Goal: Register for event/course

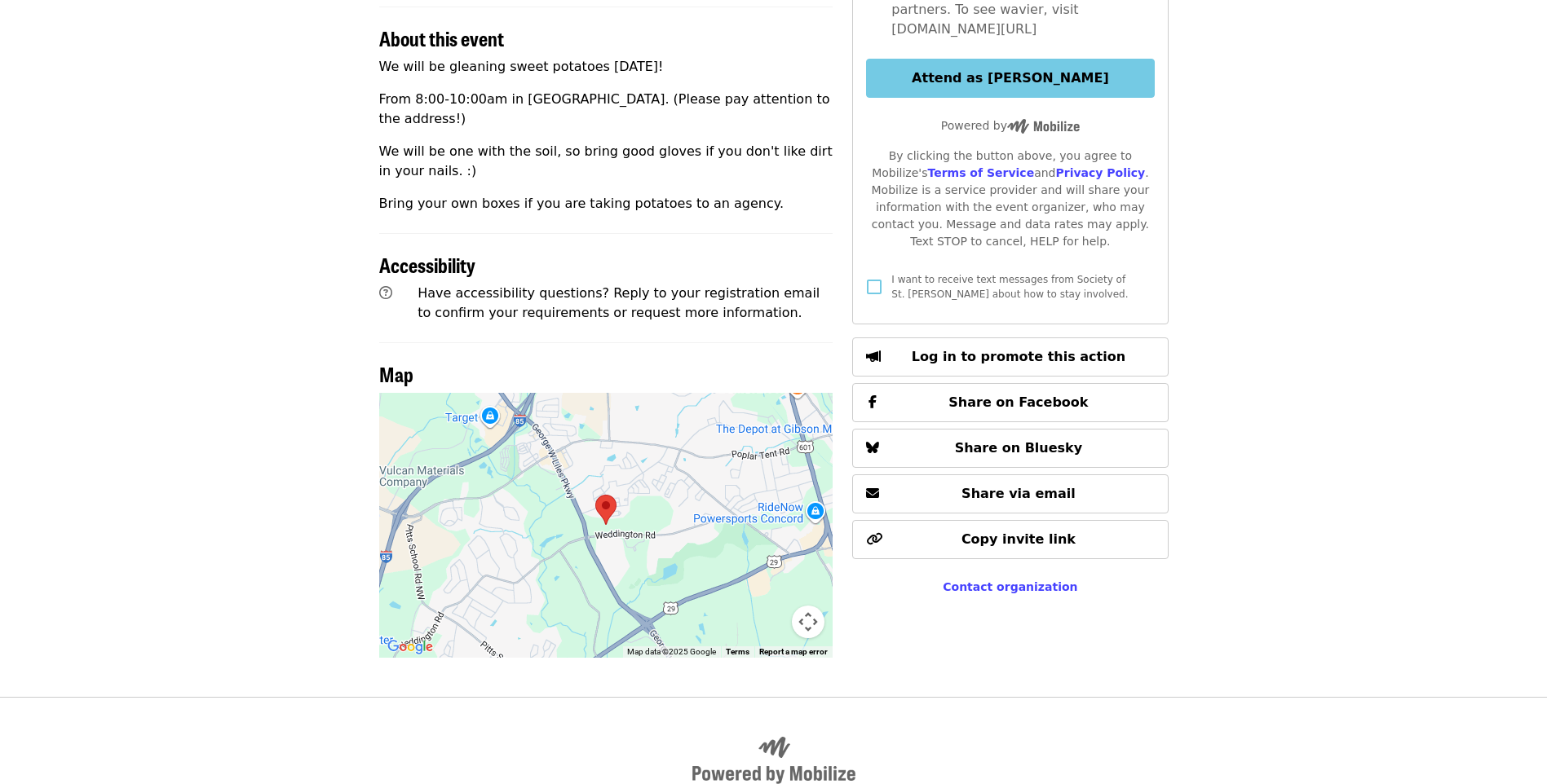
scroll to position [570, 0]
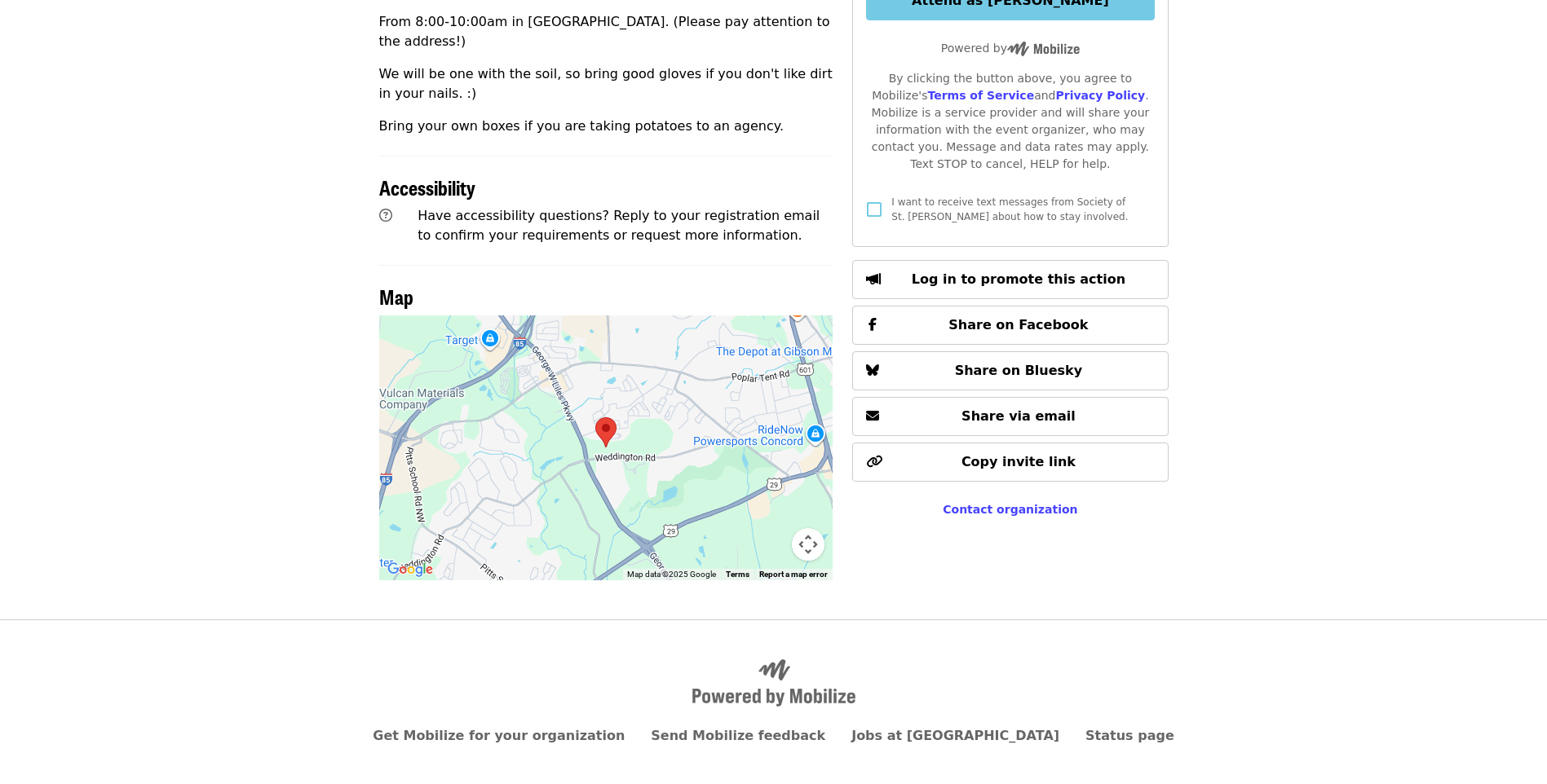
click at [606, 417] on img at bounding box center [605, 432] width 21 height 31
click at [624, 479] on div at bounding box center [605, 448] width 454 height 265
click at [603, 417] on img at bounding box center [605, 432] width 21 height 31
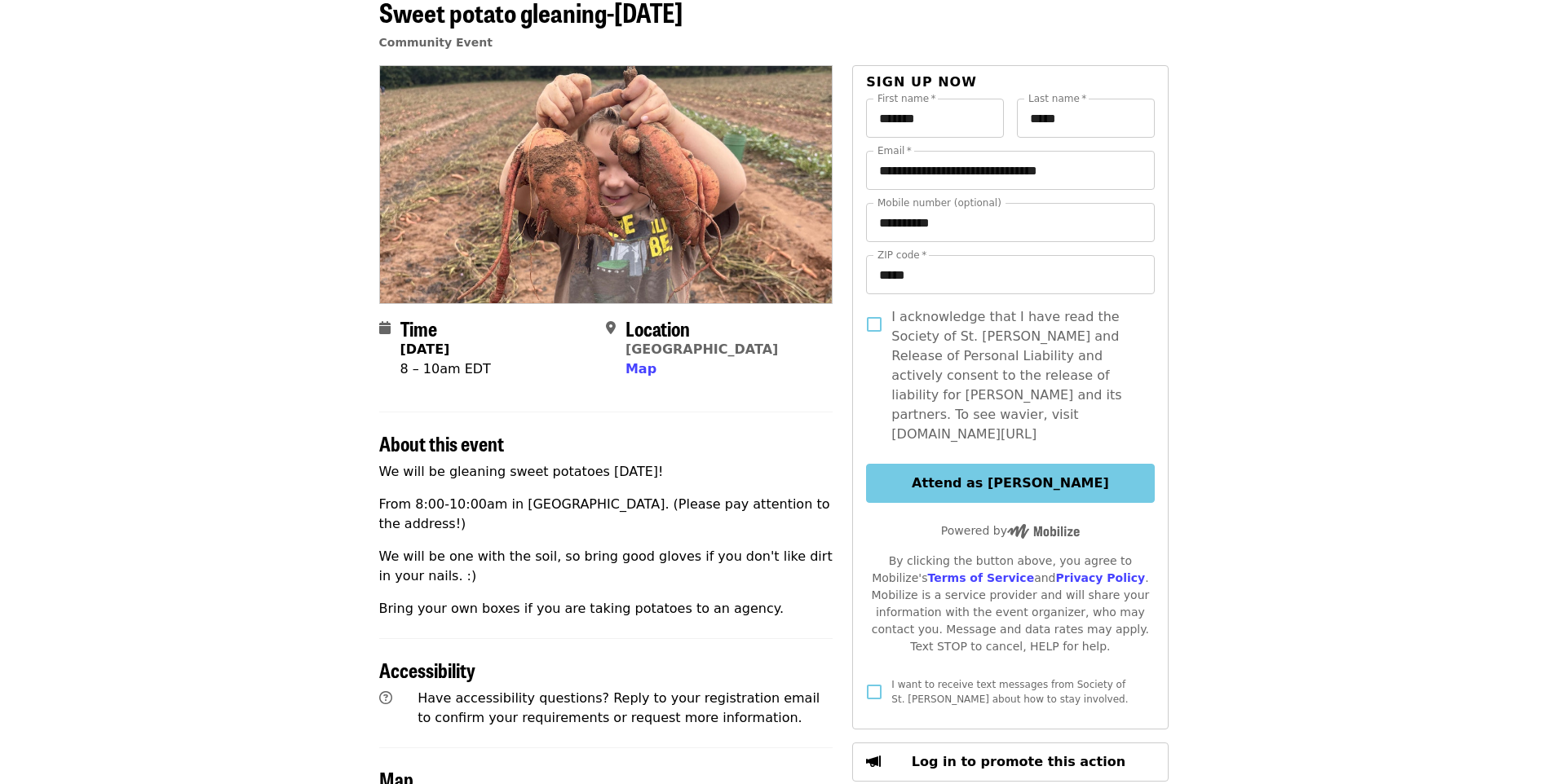
scroll to position [81, 0]
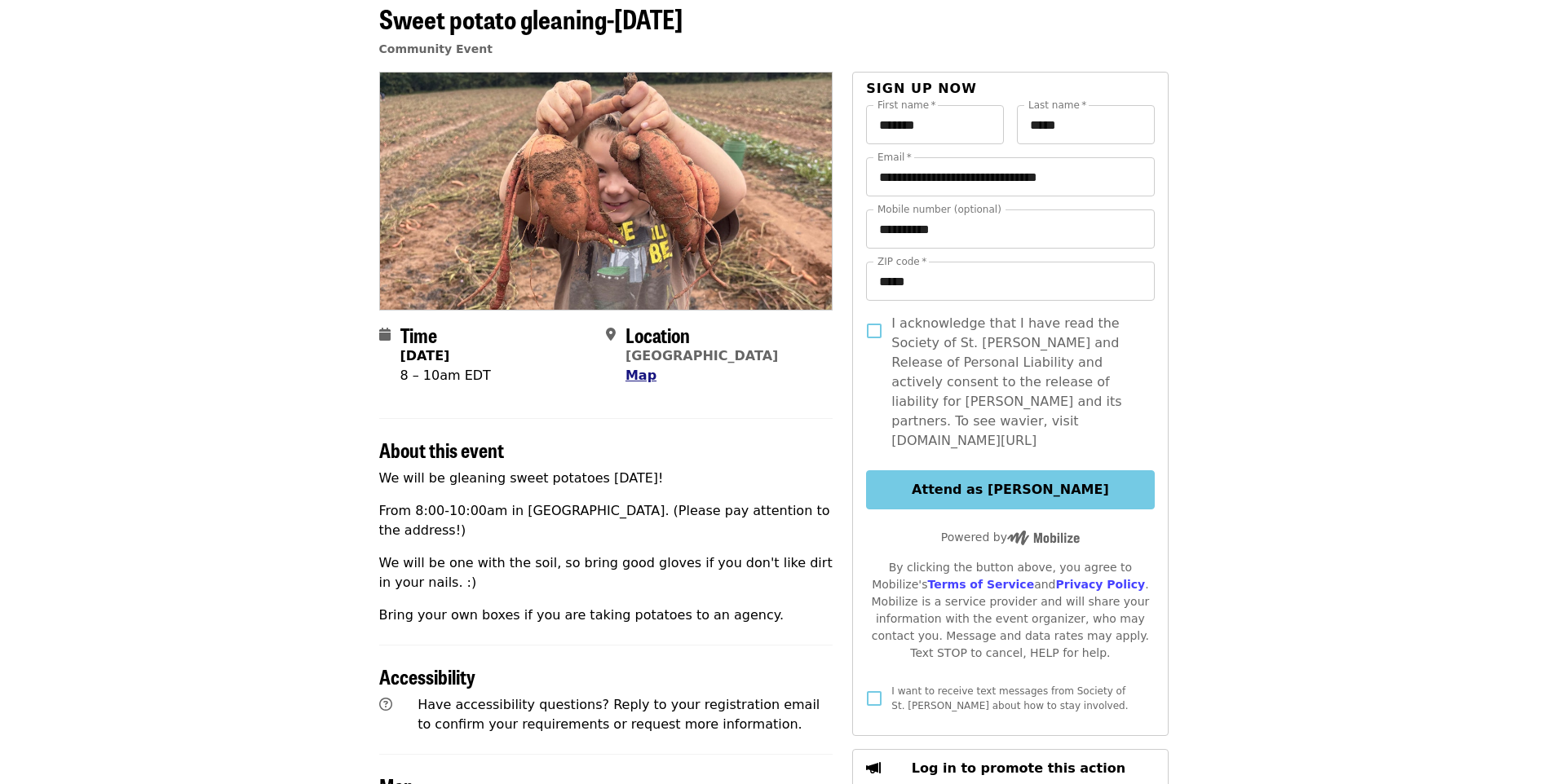
click at [639, 374] on span "Map" at bounding box center [640, 376] width 31 height 16
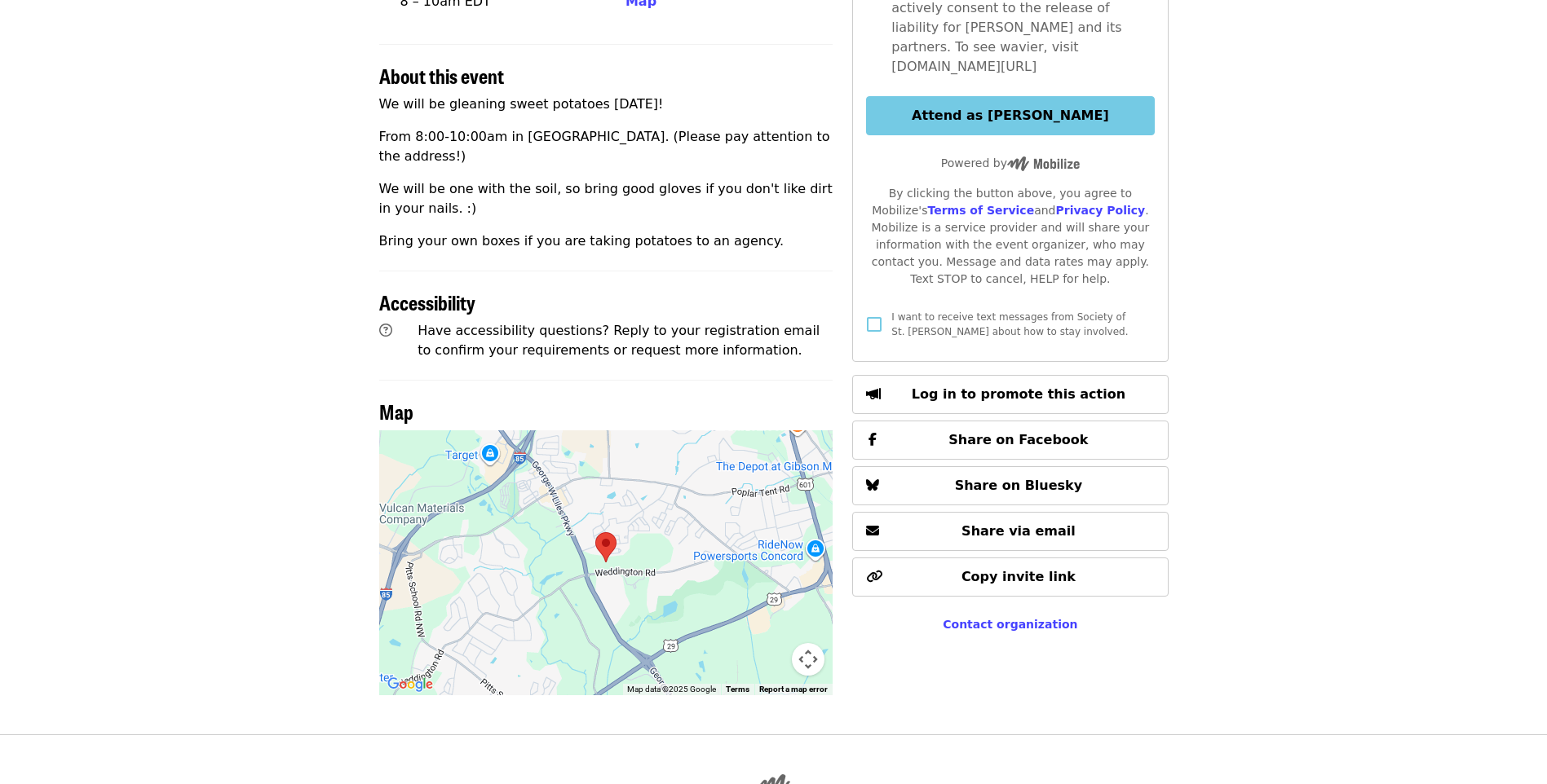
scroll to position [489, 0]
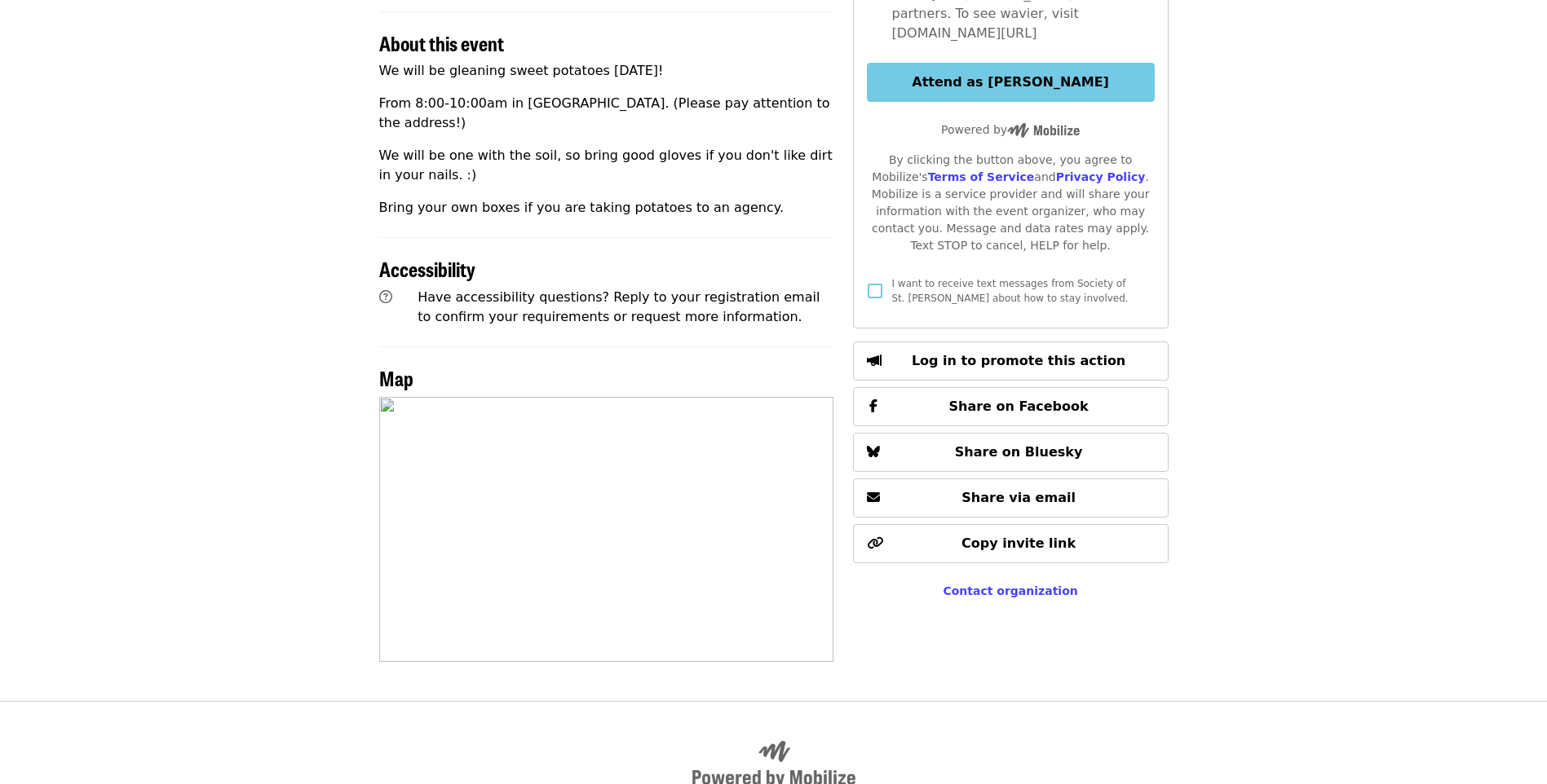
scroll to position [489, 0]
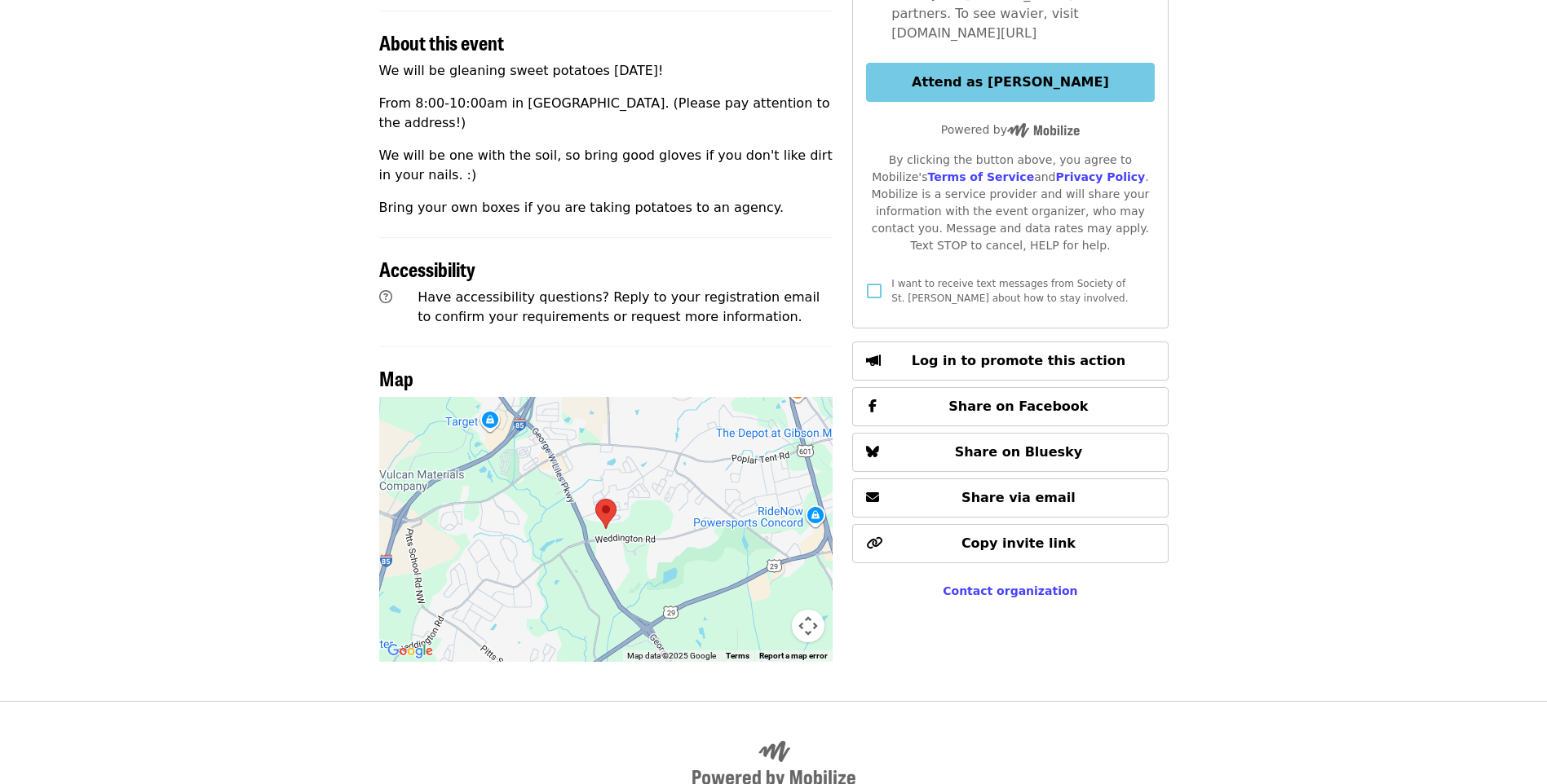
click at [606, 499] on img at bounding box center [605, 514] width 21 height 31
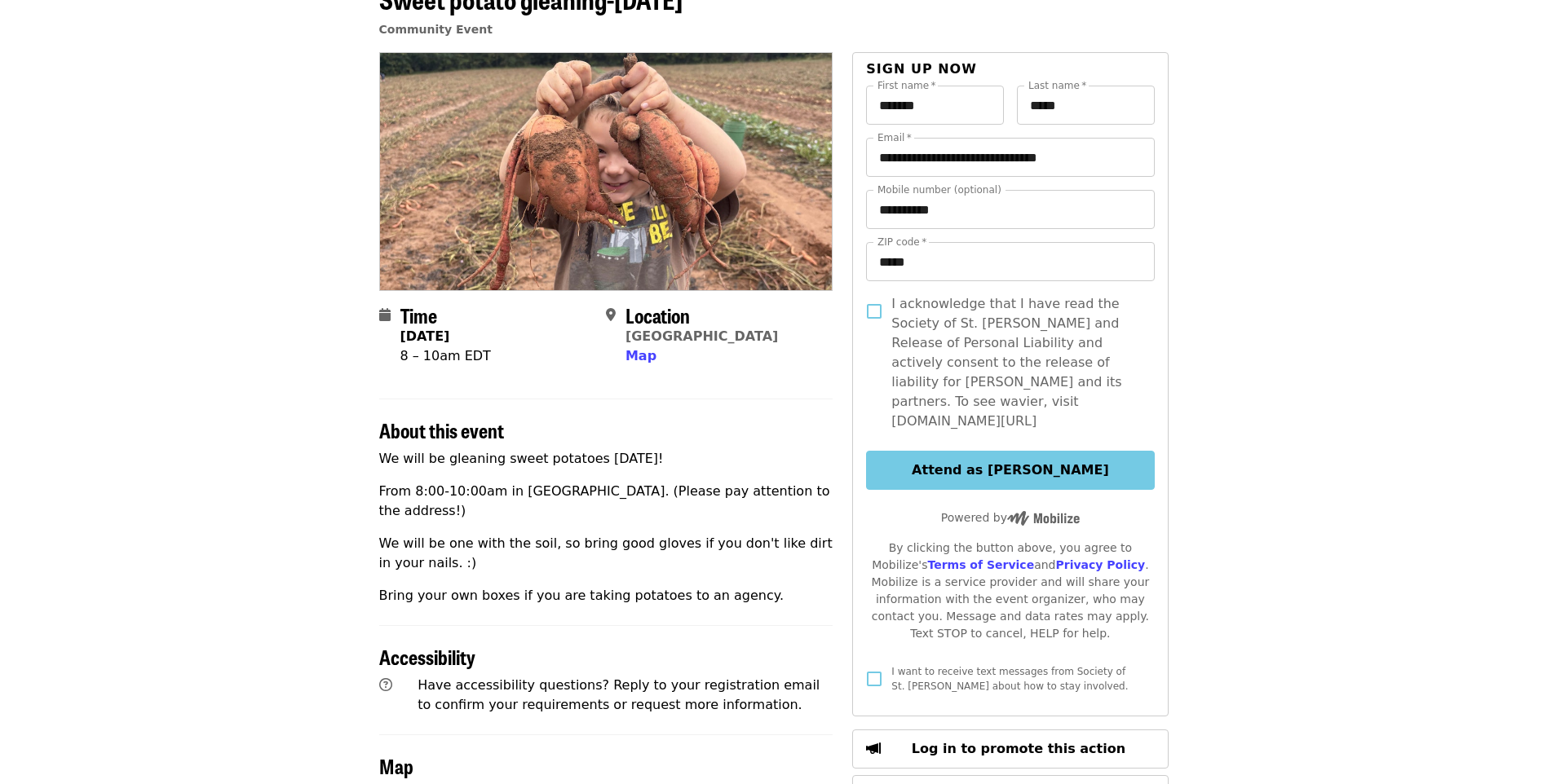
scroll to position [81, 0]
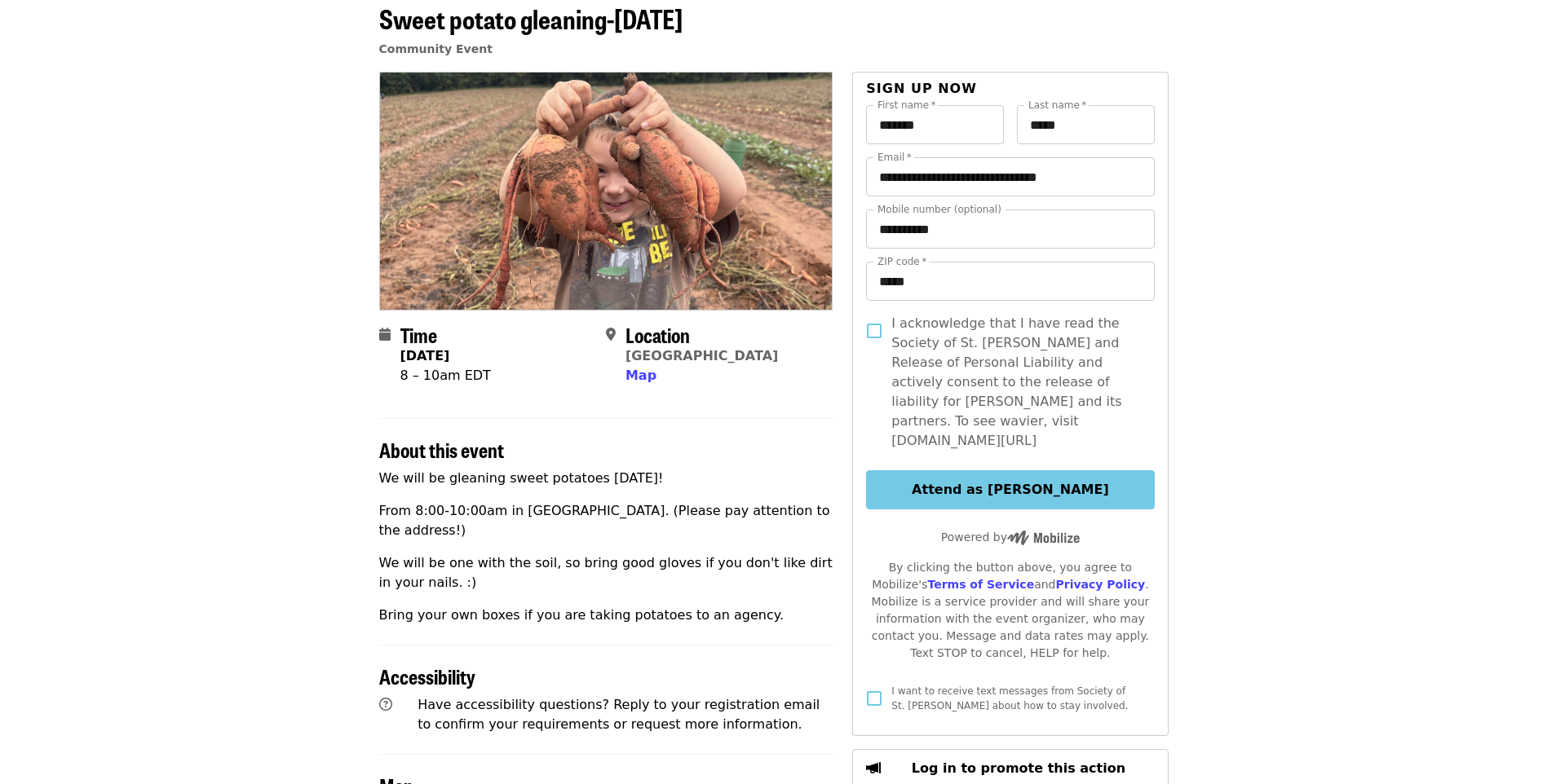
click at [609, 334] on icon "map-marker-alt icon" at bounding box center [611, 335] width 10 height 16
click at [647, 375] on span "Map" at bounding box center [640, 376] width 31 height 16
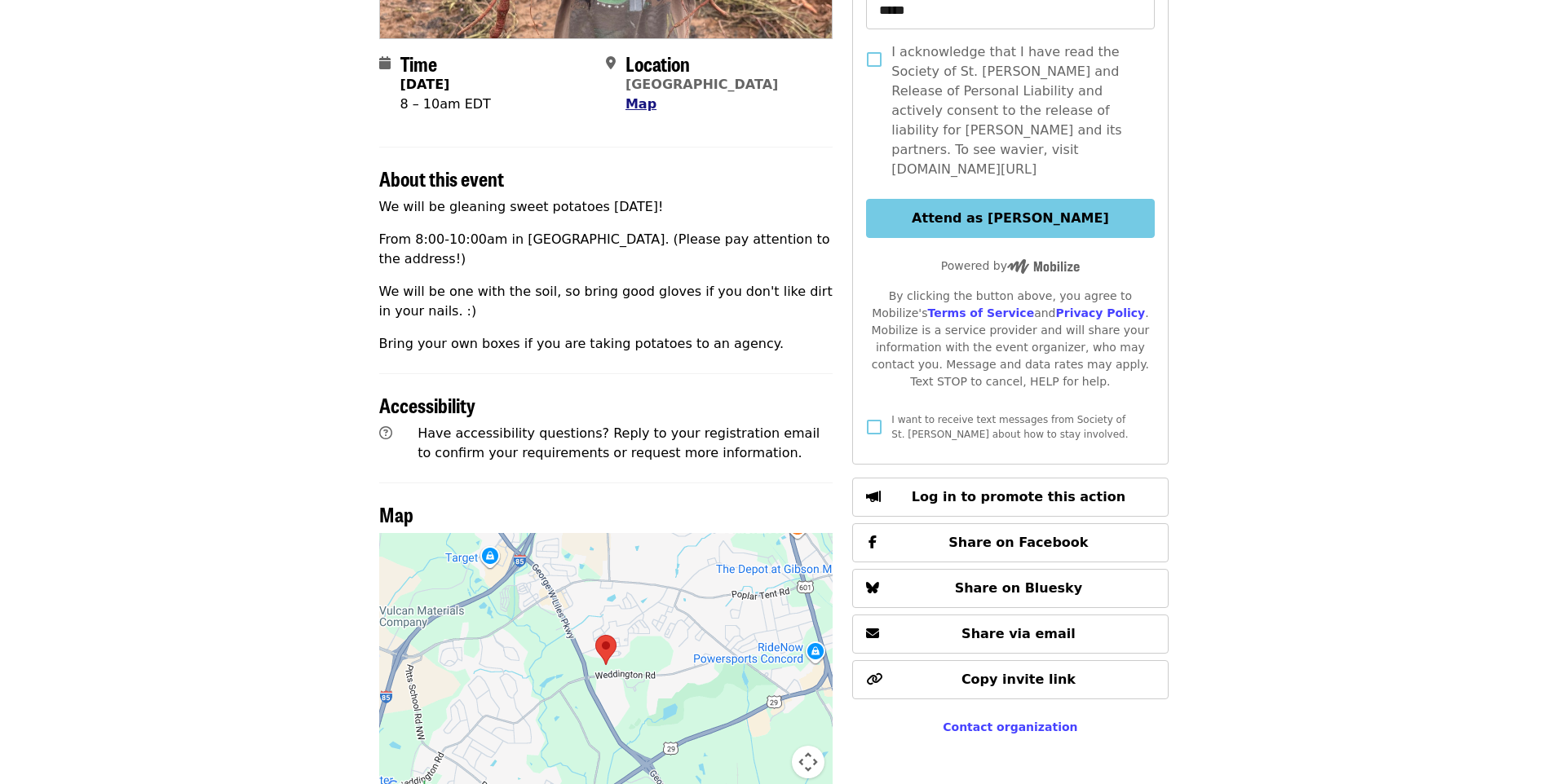
scroll to position [596, 0]
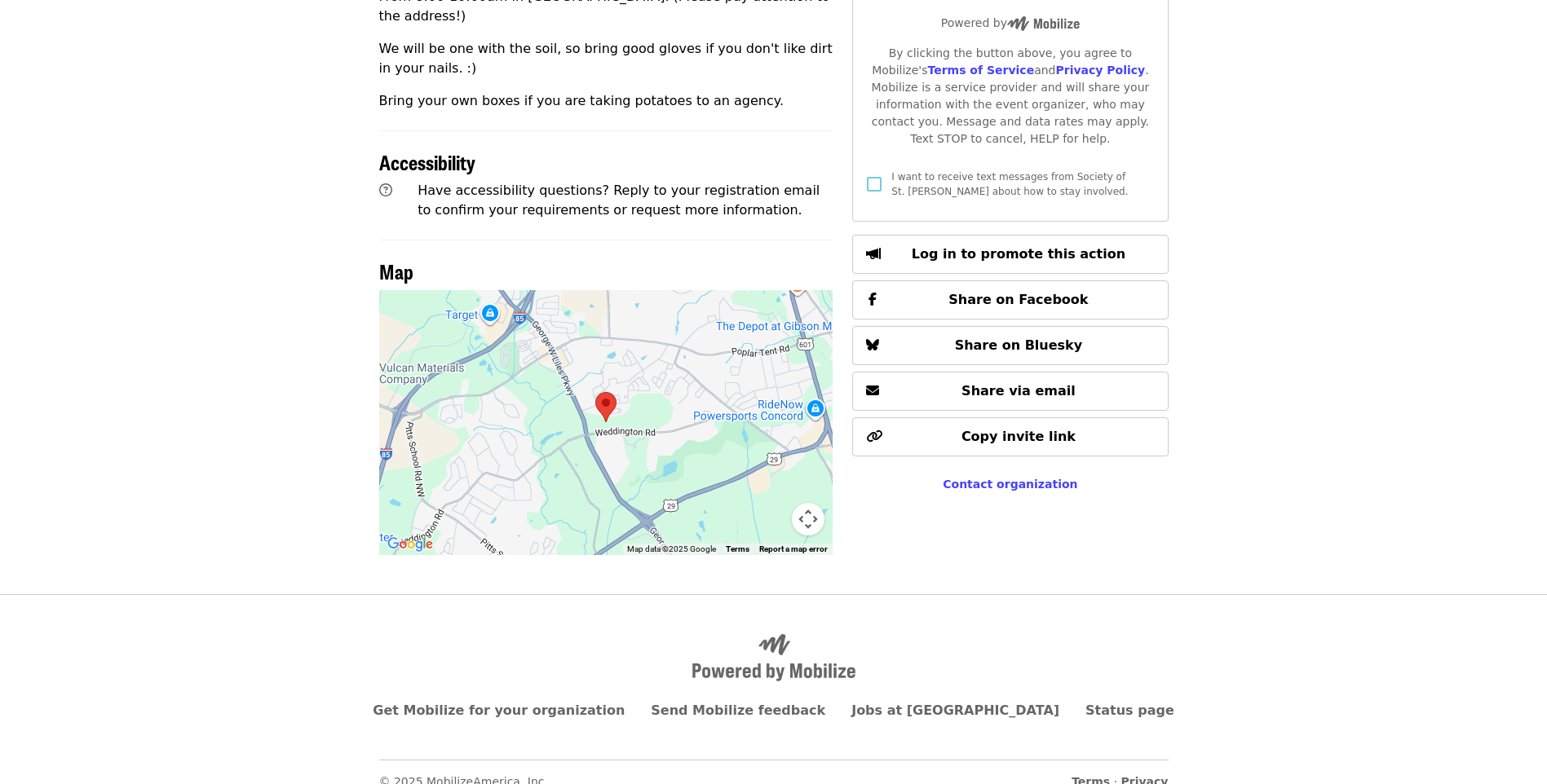
click at [647, 375] on div at bounding box center [605, 423] width 454 height 265
click at [811, 503] on button "Map camera controls" at bounding box center [808, 519] width 33 height 33
click at [770, 425] on button "Zoom in" at bounding box center [767, 437] width 33 height 33
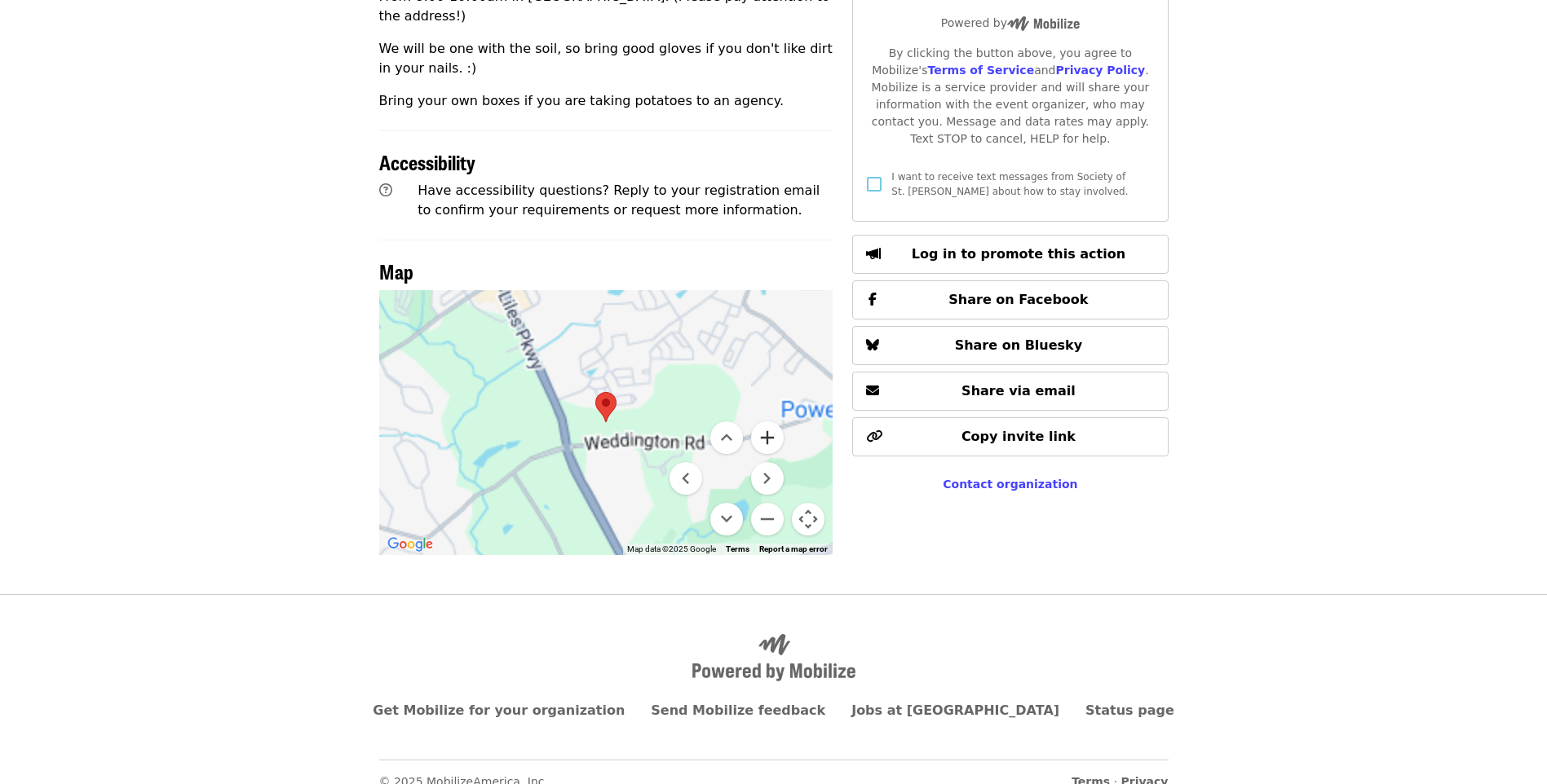
click at [770, 425] on button "Zoom in" at bounding box center [767, 437] width 33 height 33
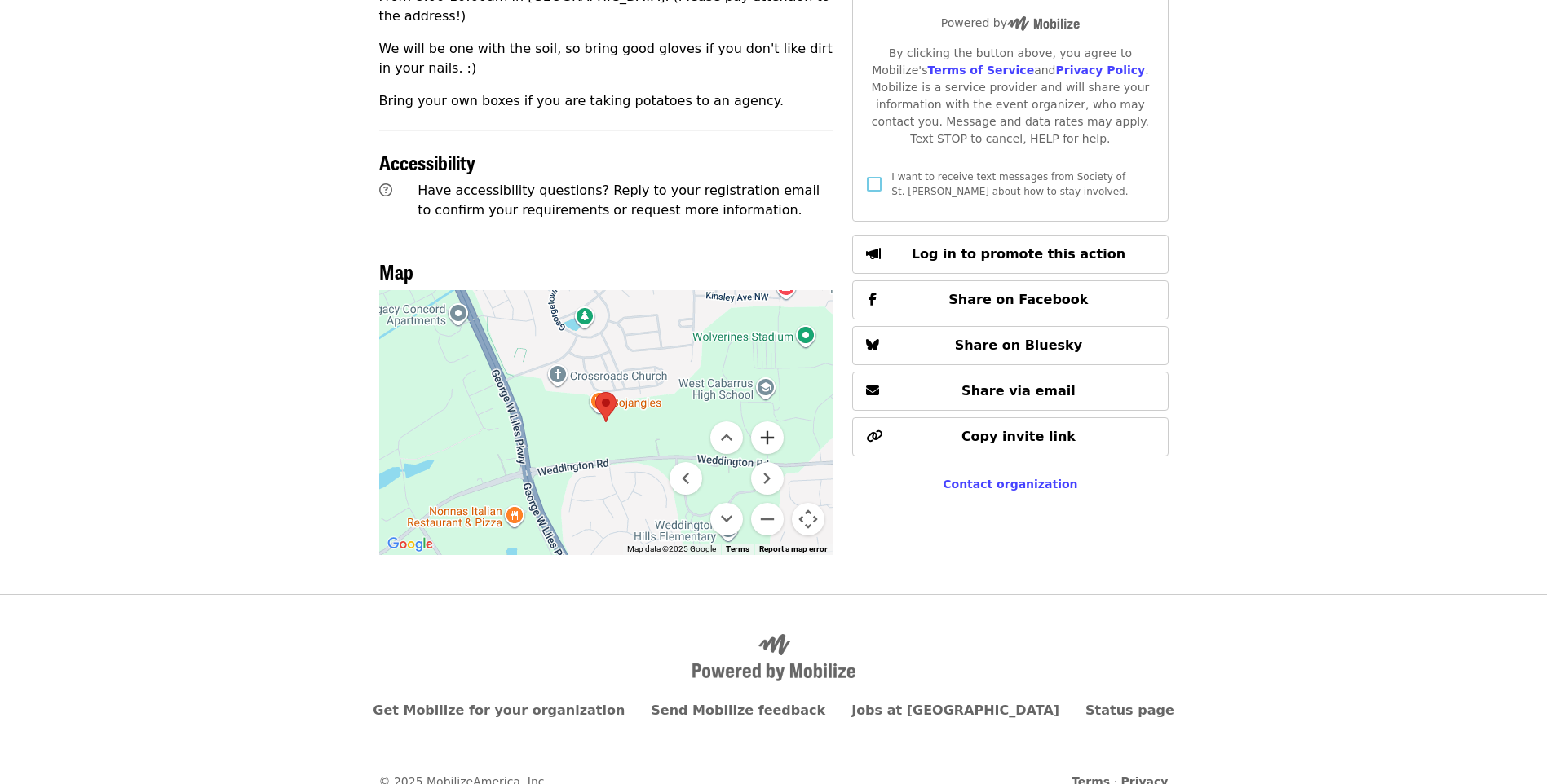
click at [770, 425] on button "Zoom in" at bounding box center [767, 437] width 33 height 33
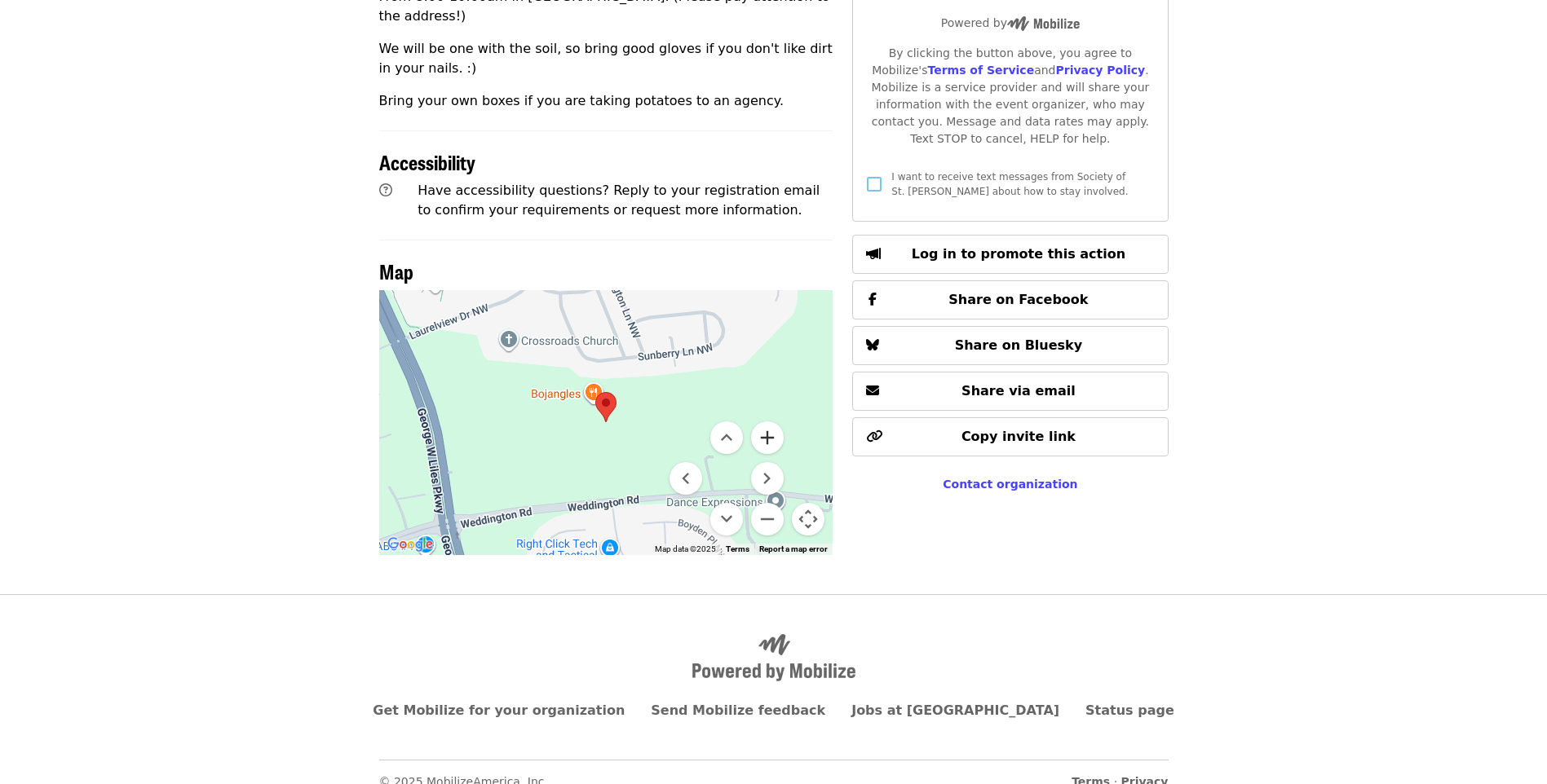
click at [770, 425] on button "Zoom in" at bounding box center [767, 437] width 33 height 33
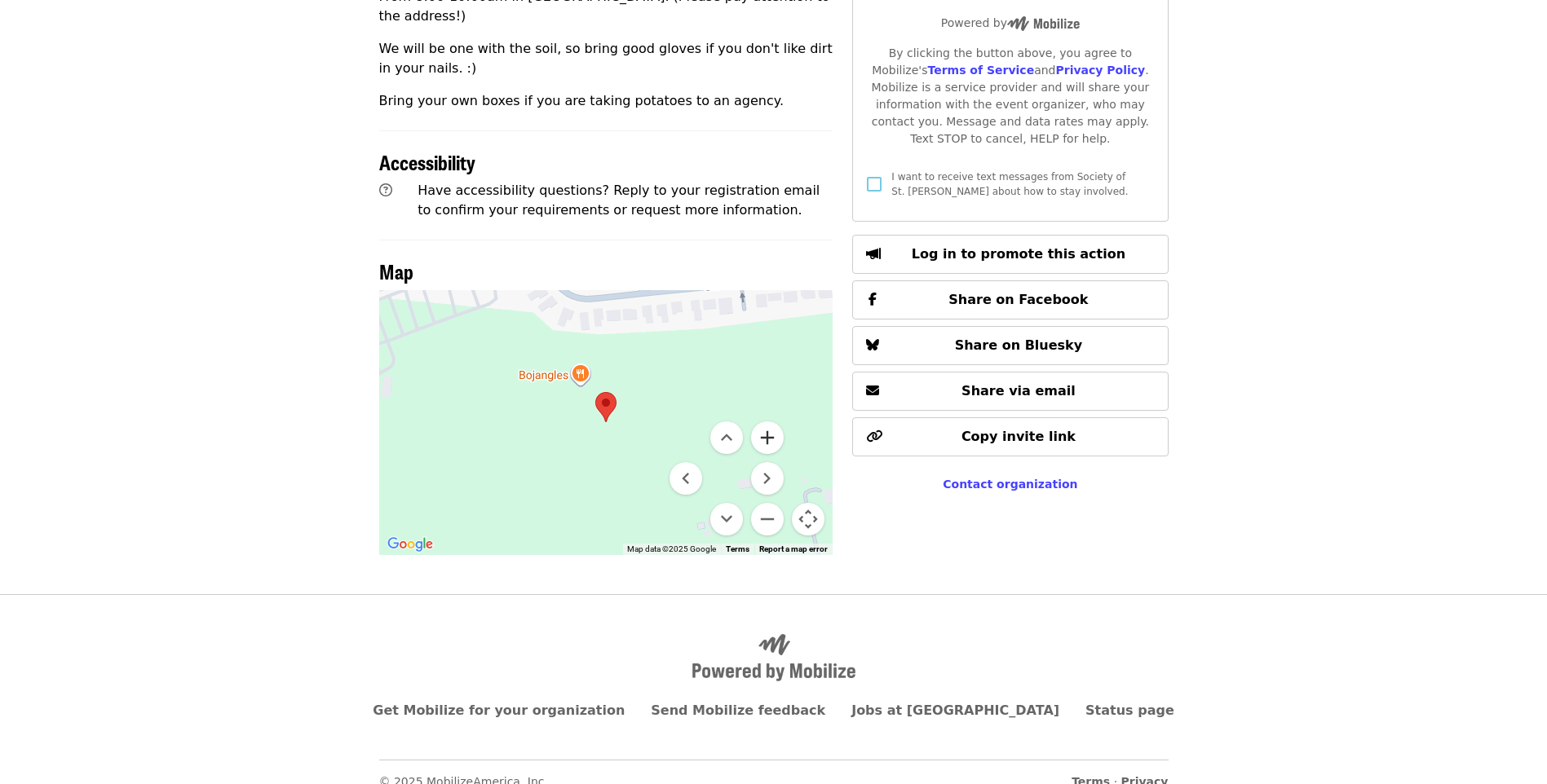
click at [770, 425] on button "Zoom in" at bounding box center [767, 437] width 33 height 33
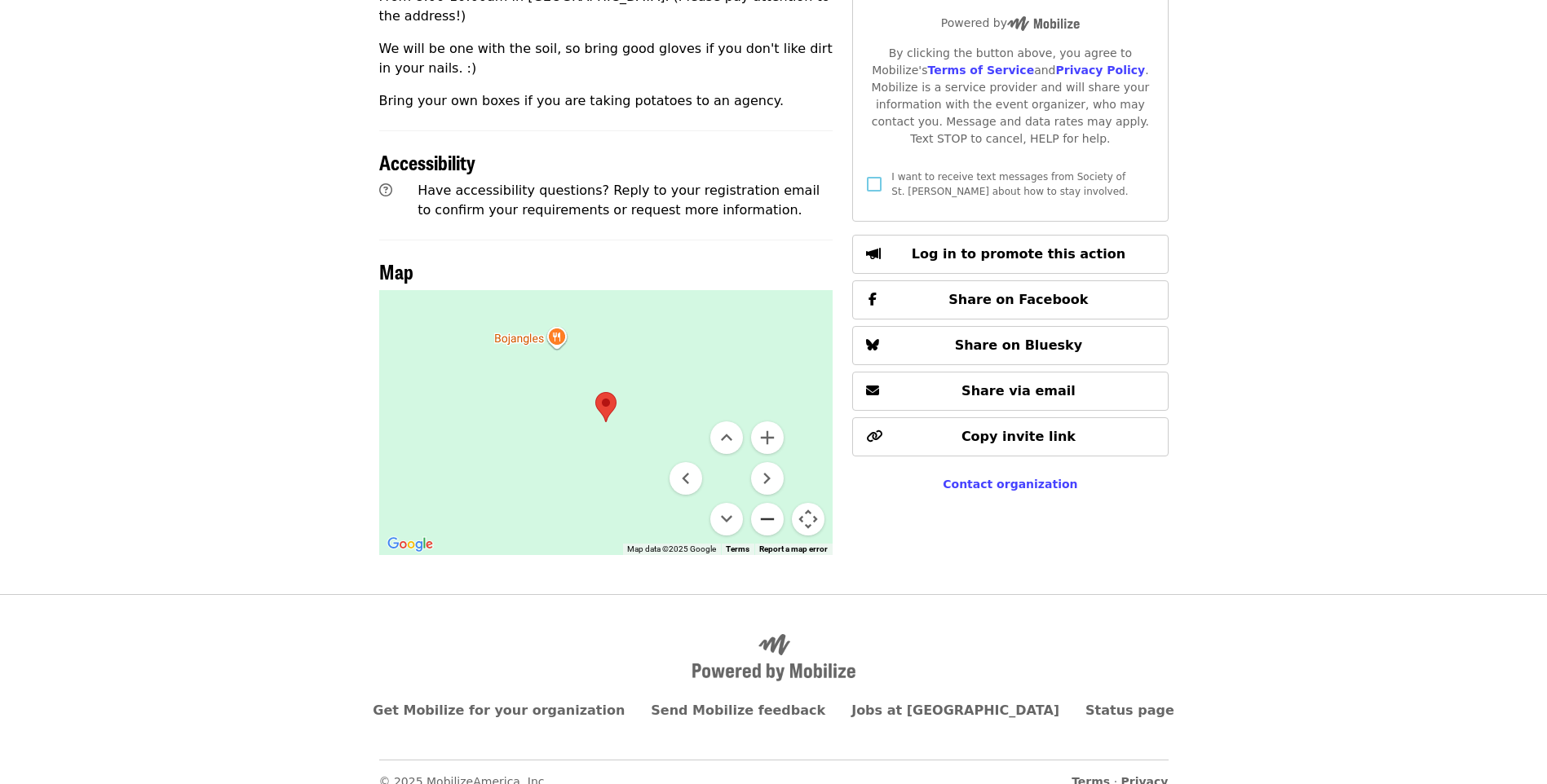
click at [762, 503] on button "Zoom out" at bounding box center [767, 519] width 33 height 33
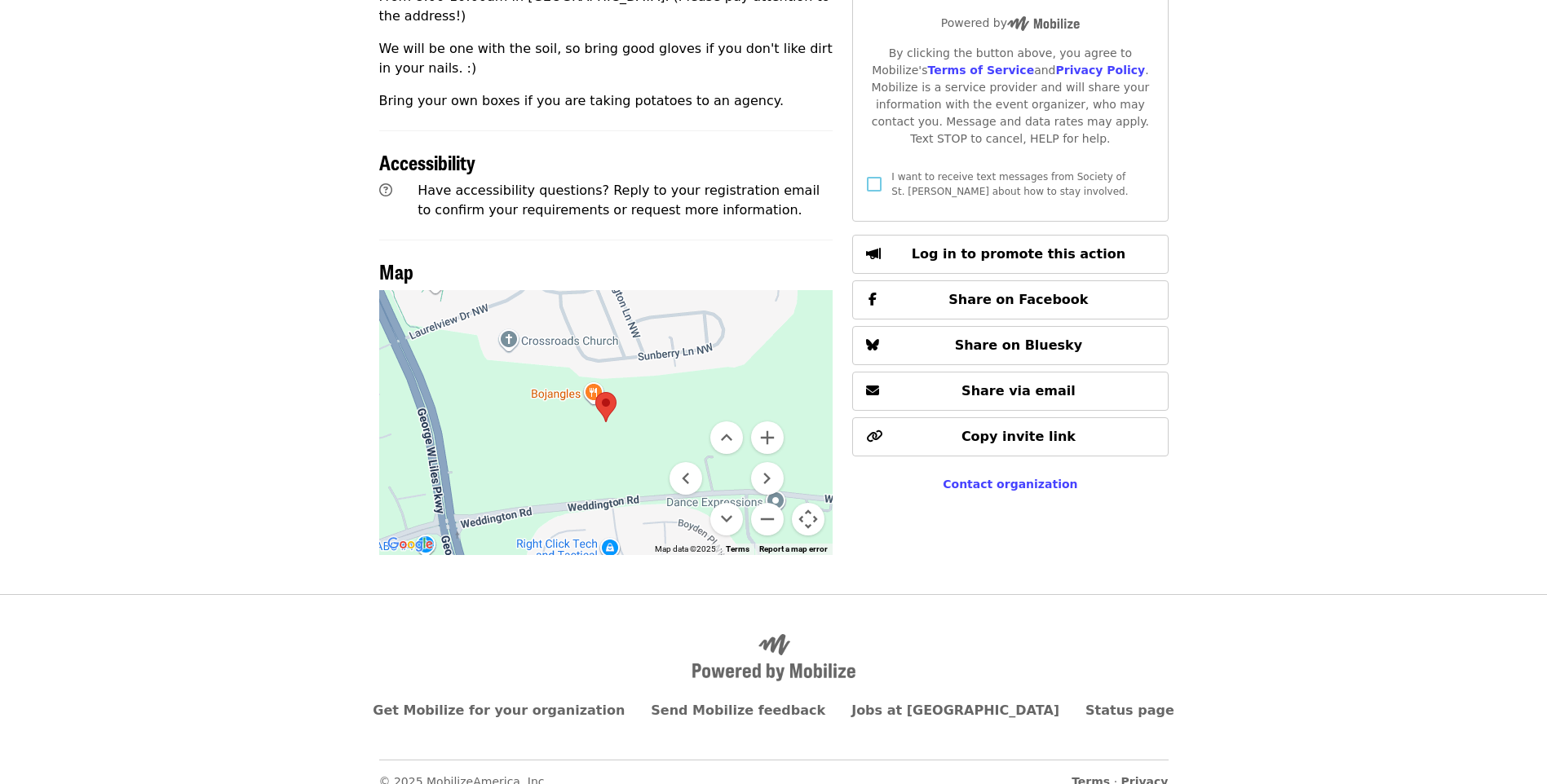
drag, startPoint x: 562, startPoint y: 442, endPoint x: 557, endPoint y: 398, distance: 44.3
click at [557, 398] on div at bounding box center [605, 423] width 454 height 265
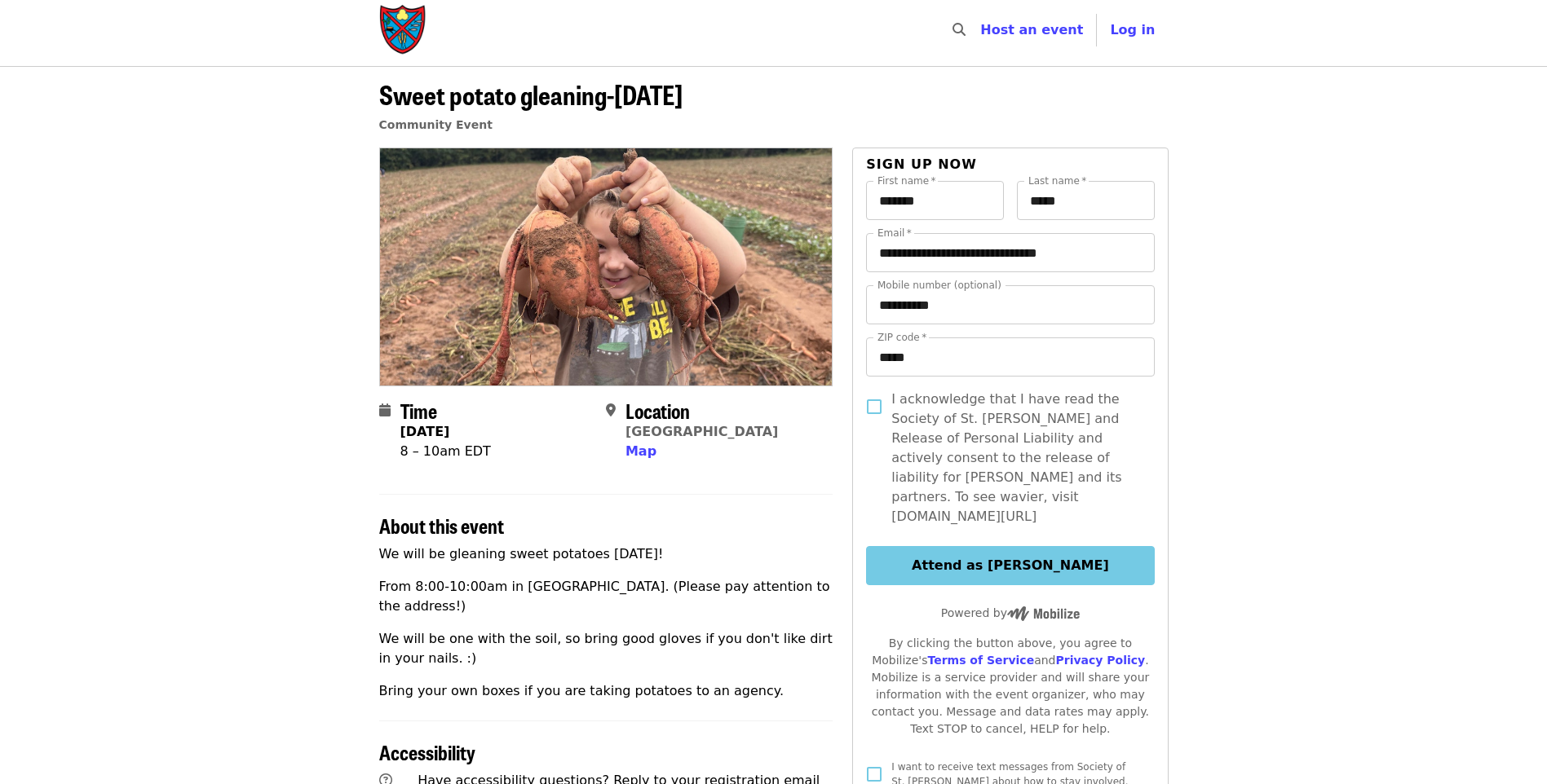
scroll to position [0, 0]
